Goal: Information Seeking & Learning: Learn about a topic

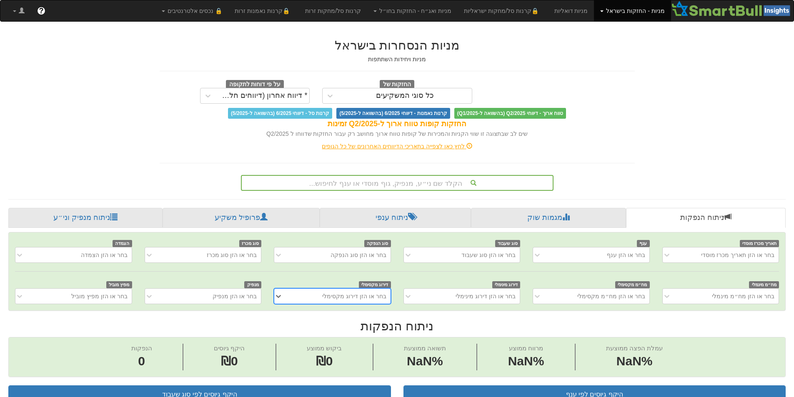
scroll to position [0, 6]
click at [452, 172] on div "הקלד שם ני״ע, מנפיק, גוף מוסדי או ענף לחיפוש..." at bounding box center [397, 181] width 325 height 19
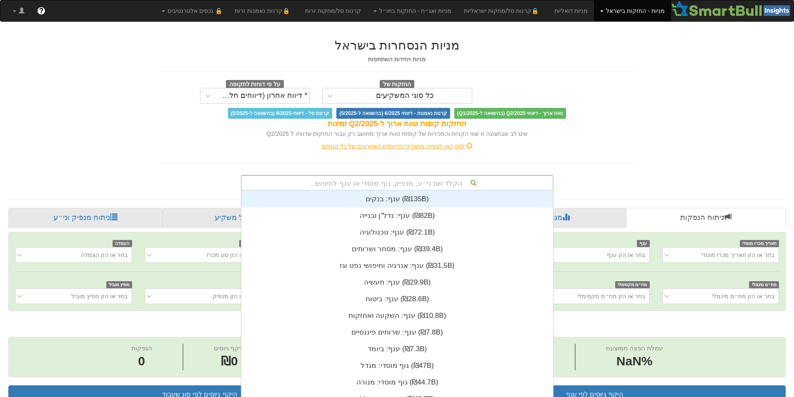
click at [453, 180] on div "הקלד שם ני״ע, מנפיק, גוף מוסדי או ענף לחיפוש..." at bounding box center [397, 183] width 311 height 14
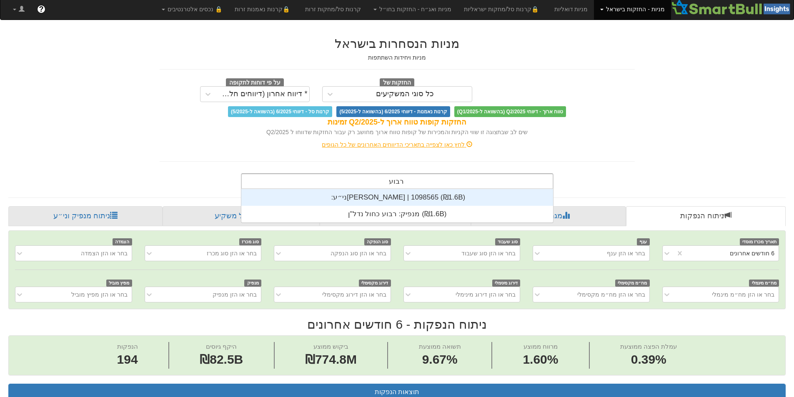
scroll to position [17, 0]
type input "רבוע נד"
drag, startPoint x: 432, startPoint y: 194, endPoint x: 436, endPoint y: 201, distance: 8.0
click at [432, 195] on div "ני״ע: ‏[PERSON_NAME] | 1098565 ‎(₪1.6B)‎" at bounding box center [397, 197] width 312 height 17
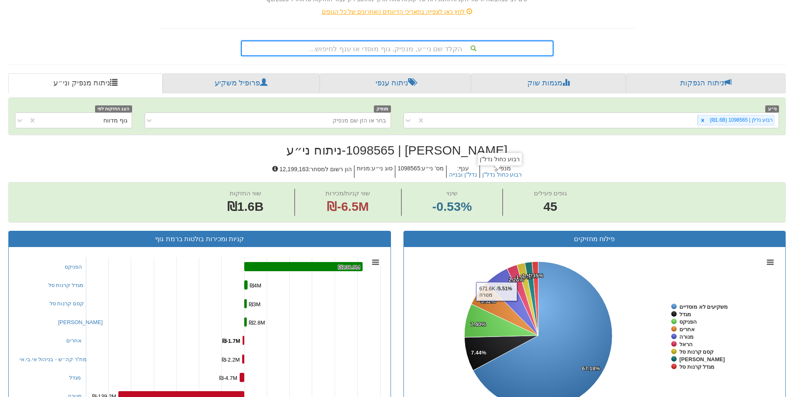
scroll to position [76, 0]
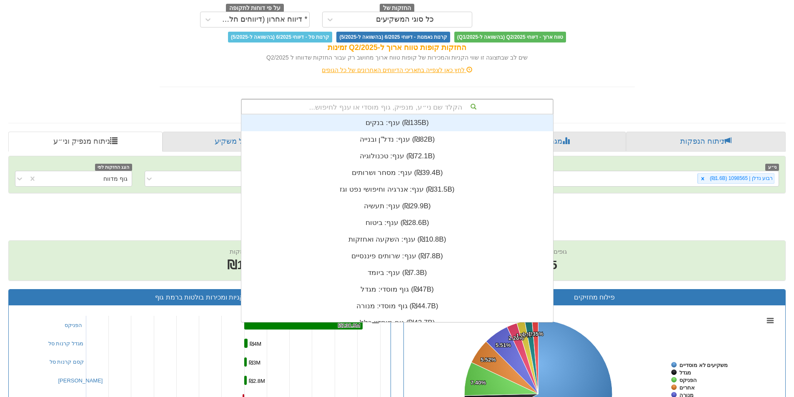
click at [489, 114] on div "הקלד שם ני״ע, מנפיק, גוף מוסדי או ענף לחיפוש... ענף: ‏בנקים ‎(₪135B)‎ ענף: ‏נדל…" at bounding box center [397, 107] width 312 height 16
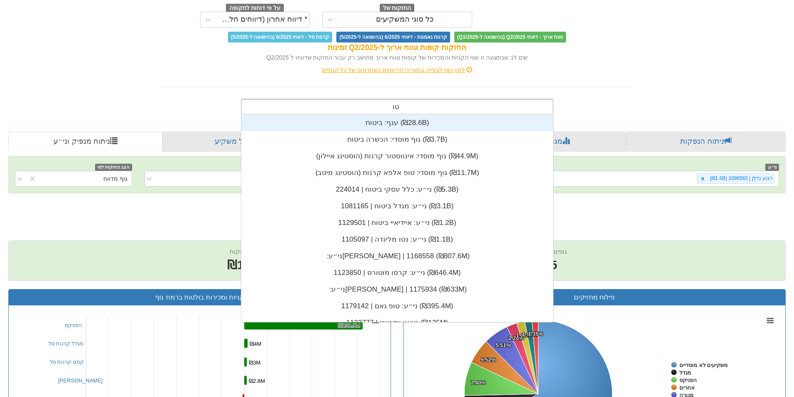
type input "טור"
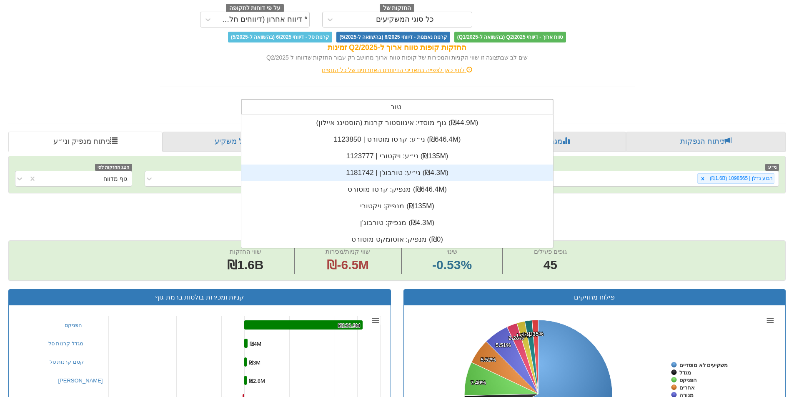
click at [418, 170] on div "ני״ע: ‏טורבוג'ן | 1181742 ‎(₪4.3M)‎" at bounding box center [397, 173] width 312 height 17
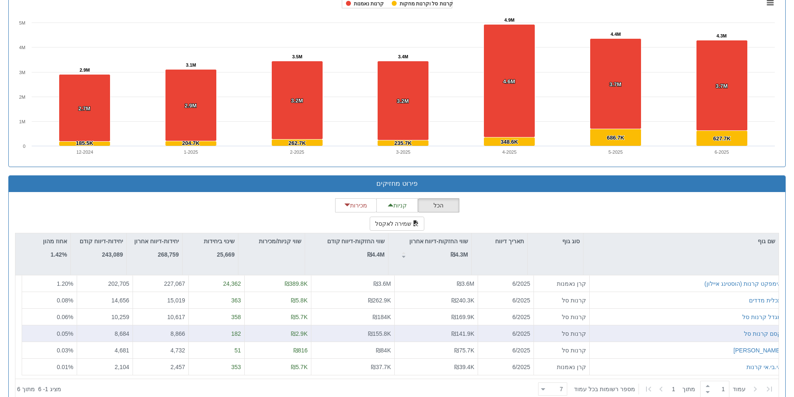
scroll to position [597, 0]
